Goal: Task Accomplishment & Management: Complete application form

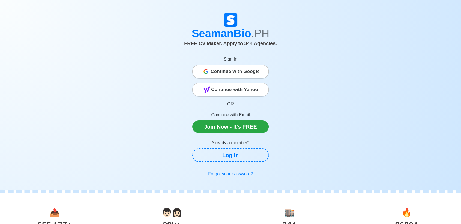
click at [218, 67] on span "Continue with Google" at bounding box center [234, 71] width 49 height 11
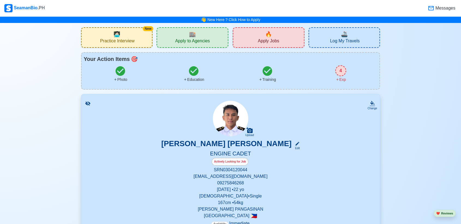
click at [192, 38] on span "Apply to Agencies" at bounding box center [192, 41] width 35 height 7
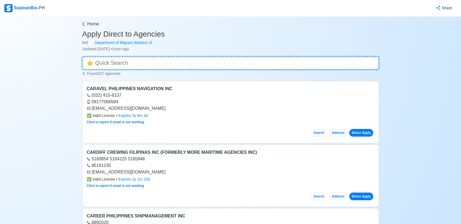
click at [131, 61] on input at bounding box center [230, 62] width 297 height 13
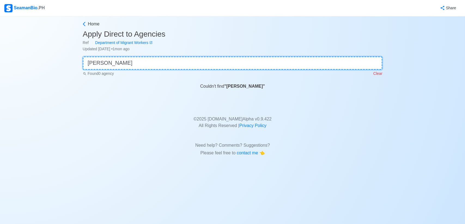
type input "messmAN"
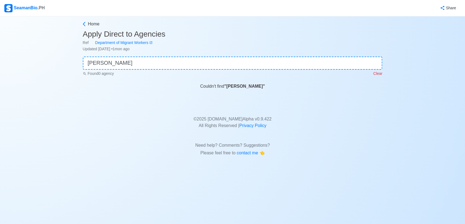
drag, startPoint x: 174, startPoint y: 74, endPoint x: 167, endPoint y: 75, distance: 7.4
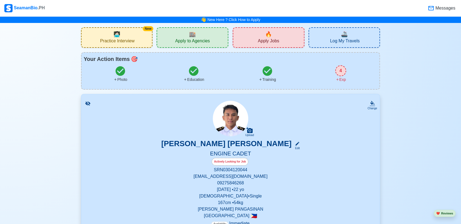
click at [260, 39] on span "Apply Jobs" at bounding box center [268, 41] width 21 height 7
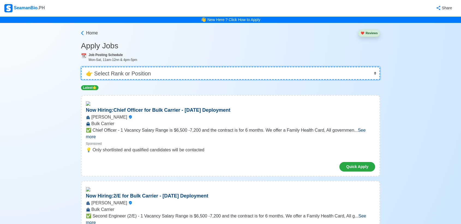
click at [131, 70] on select "👉 Select Rank or Position Master Chief Officer 2nd Officer 3rd Officer Junior O…" at bounding box center [230, 73] width 299 height 13
click at [82, 67] on select "👉 Select Rank or Position Master Chief Officer 2nd Officer 3rd Officer Junior O…" at bounding box center [230, 73] width 299 height 13
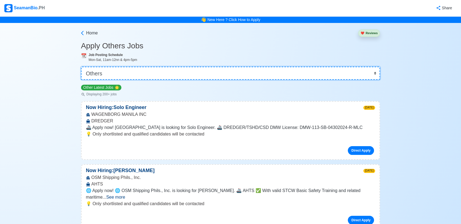
click at [132, 71] on select "👉 Select Rank or Position Master Chief Officer 2nd Officer 3rd Officer Junior O…" at bounding box center [230, 73] width 299 height 13
select select "Cadet"
click at [82, 67] on select "👉 Select Rank or Position Master Chief Officer 2nd Officer 3rd Officer Junior O…" at bounding box center [230, 73] width 299 height 13
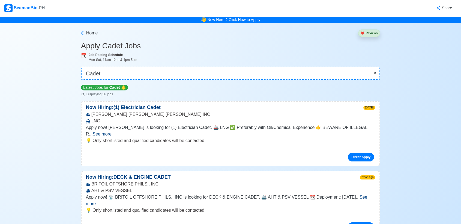
click at [367, 194] on span "See more" at bounding box center [226, 199] width 281 height 11
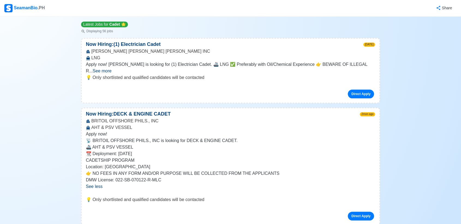
scroll to position [71, 0]
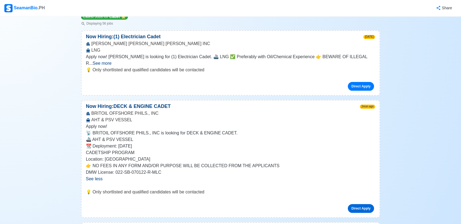
click at [357, 204] on link "Direct Apply" at bounding box center [361, 208] width 26 height 9
click at [220, 112] on div "BRITOIL OFFSHORE PHILS., INC AHT & PSV VESSEL" at bounding box center [231, 116] width 298 height 13
click at [113, 110] on div "BRITOIL OFFSHORE PHILS., INC AHT & PSV VESSEL" at bounding box center [231, 116] width 298 height 13
drag, startPoint x: 118, startPoint y: 99, endPoint x: 124, endPoint y: 99, distance: 6.5
click at [123, 103] on p "Now Hiring: DECK & ENGINE CADET" at bounding box center [129, 106] width 94 height 7
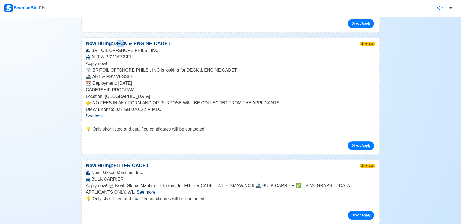
scroll to position [141, 0]
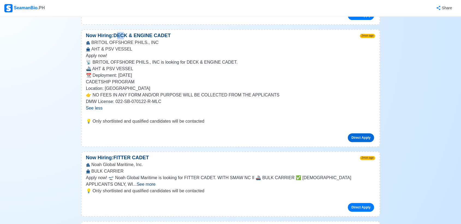
click at [366, 133] on link "Direct Apply" at bounding box center [361, 137] width 26 height 9
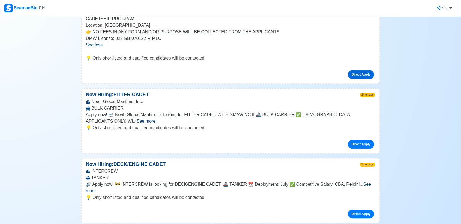
scroll to position [212, 0]
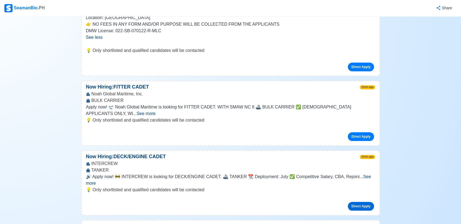
click at [357, 201] on link "Direct Apply" at bounding box center [361, 205] width 26 height 9
drag, startPoint x: 118, startPoint y: 115, endPoint x: 115, endPoint y: 116, distance: 3.5
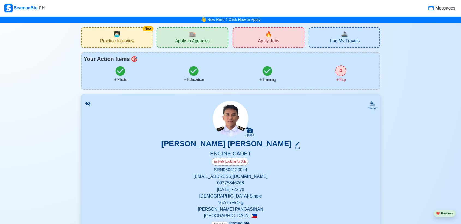
click at [192, 37] on span "🏬" at bounding box center [192, 34] width 7 height 8
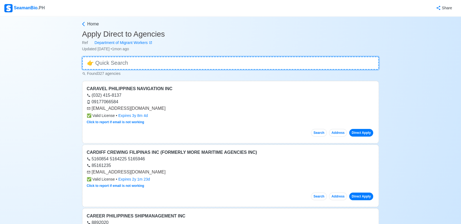
click at [132, 59] on input at bounding box center [230, 62] width 297 height 13
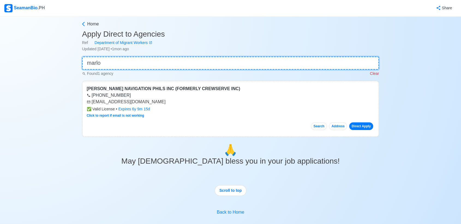
click at [135, 63] on input "marlo" at bounding box center [230, 62] width 297 height 13
type input "m"
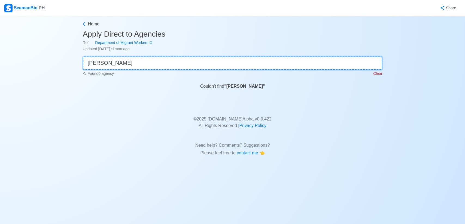
click at [129, 64] on input "messmAN" at bounding box center [233, 62] width 300 height 13
type input "messman"
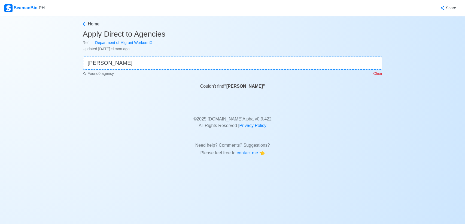
click at [139, 110] on p "© 2025 SeamanBio.PH Alpha v 0.9.422 All Rights Reserved | Privacy Policy" at bounding box center [233, 119] width 292 height 20
